Goal: Information Seeking & Learning: Learn about a topic

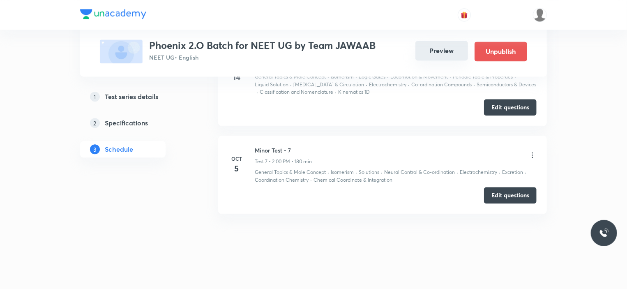
click at [437, 48] on button "Preview" at bounding box center [441, 51] width 53 height 20
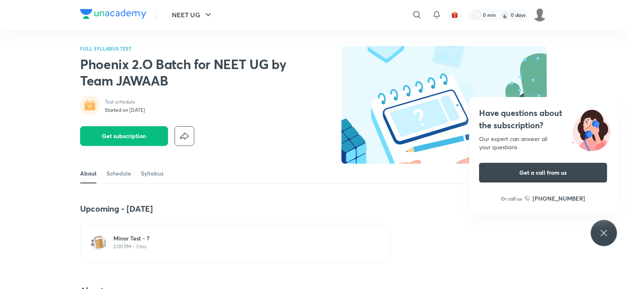
click at [145, 250] on div "Minor Test - 7 2:00 PM • 3 hrs" at bounding box center [239, 243] width 253 height 18
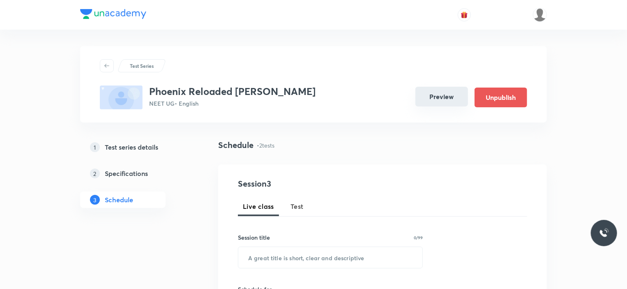
click at [436, 99] on button "Preview" at bounding box center [441, 97] width 53 height 20
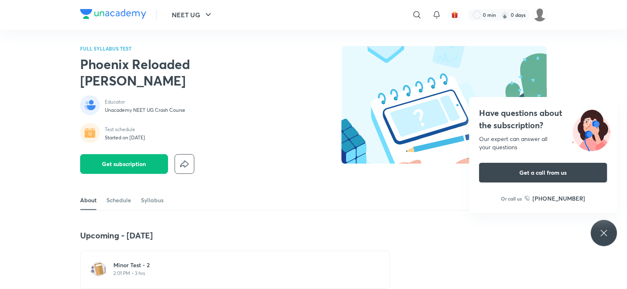
click at [129, 270] on p "2:01 PM • 3 hrs" at bounding box center [239, 273] width 253 height 7
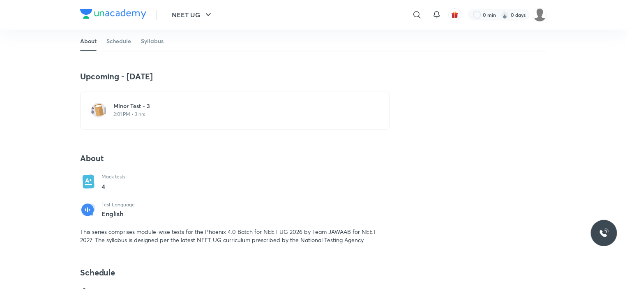
scroll to position [164, 0]
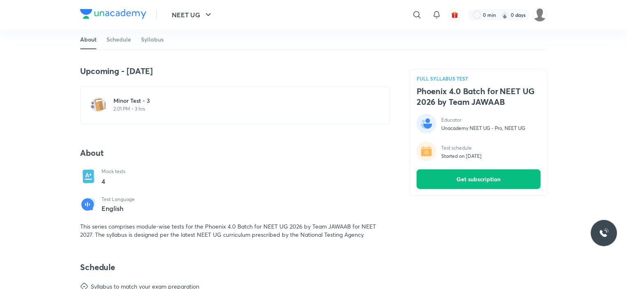
click at [137, 104] on h6 "Minor Test - 3" at bounding box center [239, 100] width 253 height 8
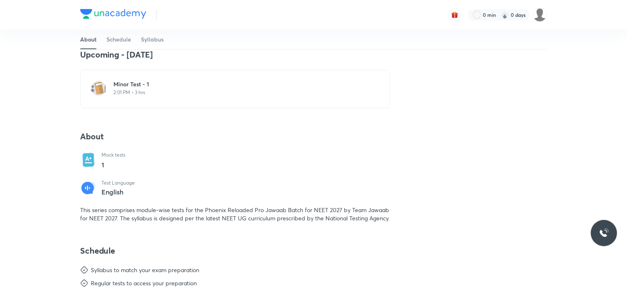
click at [143, 82] on h6 "[MEDICAL_DATA] - 1" at bounding box center [239, 84] width 253 height 8
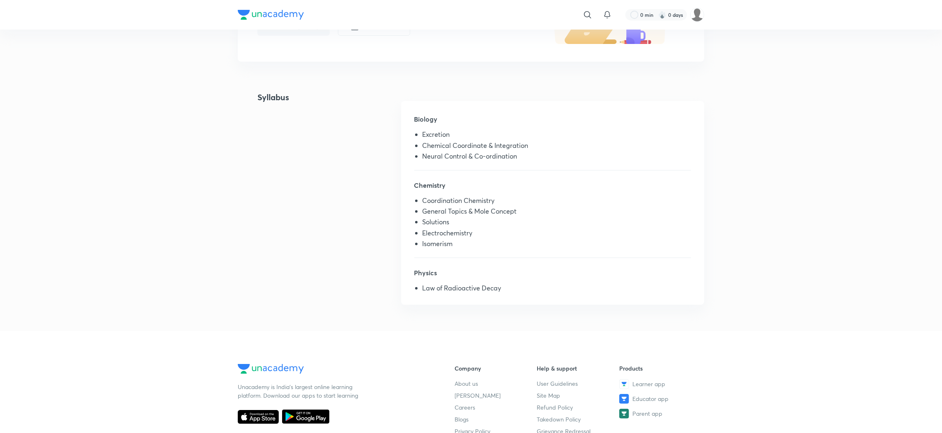
scroll to position [63, 0]
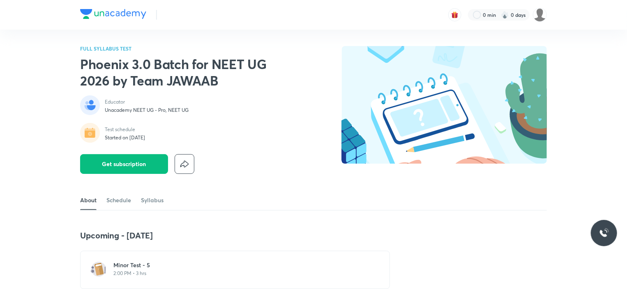
click at [167, 270] on p "2:00 PM • 3 hrs" at bounding box center [239, 273] width 253 height 7
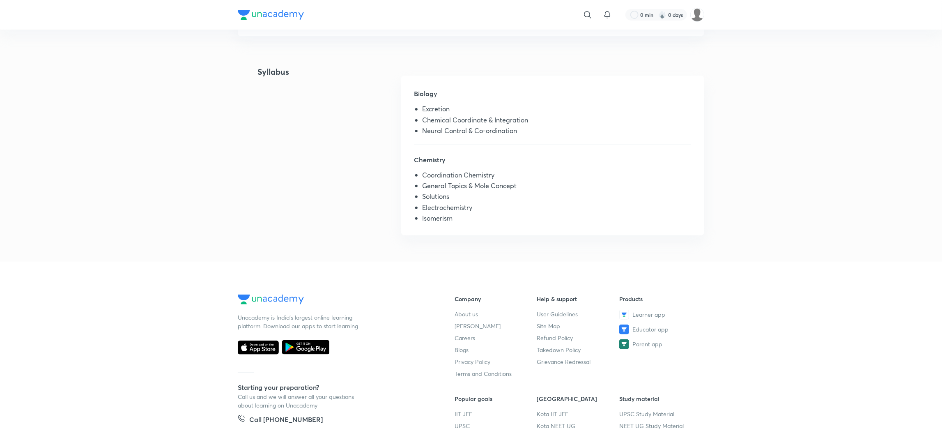
scroll to position [41, 0]
